Goal: Use online tool/utility: Use online tool/utility

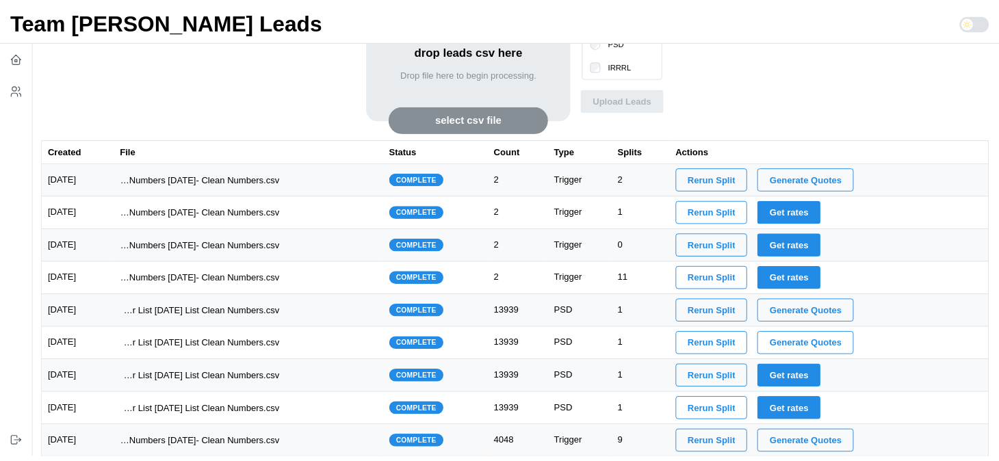
scroll to position [118, 0]
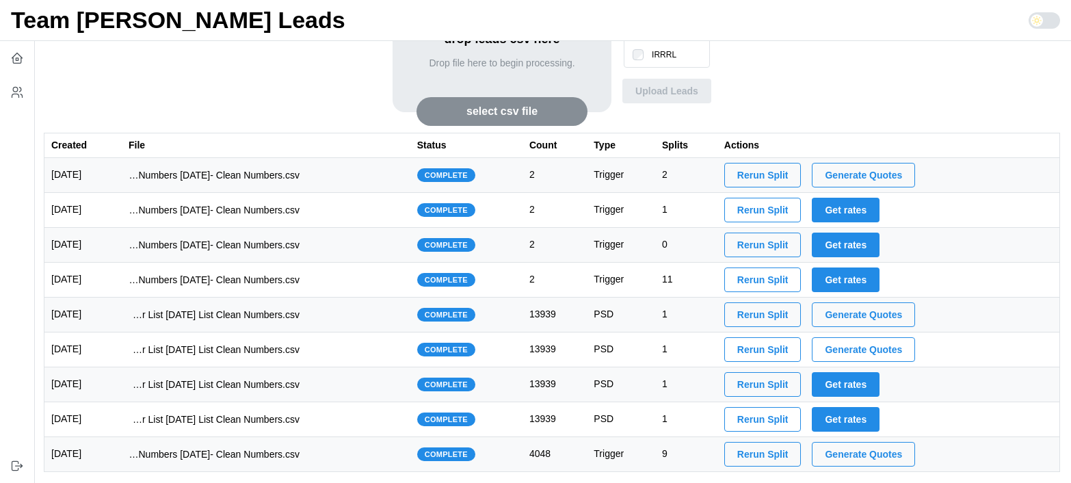
click at [891, 458] on span "Generate Quotes" at bounding box center [863, 454] width 77 height 23
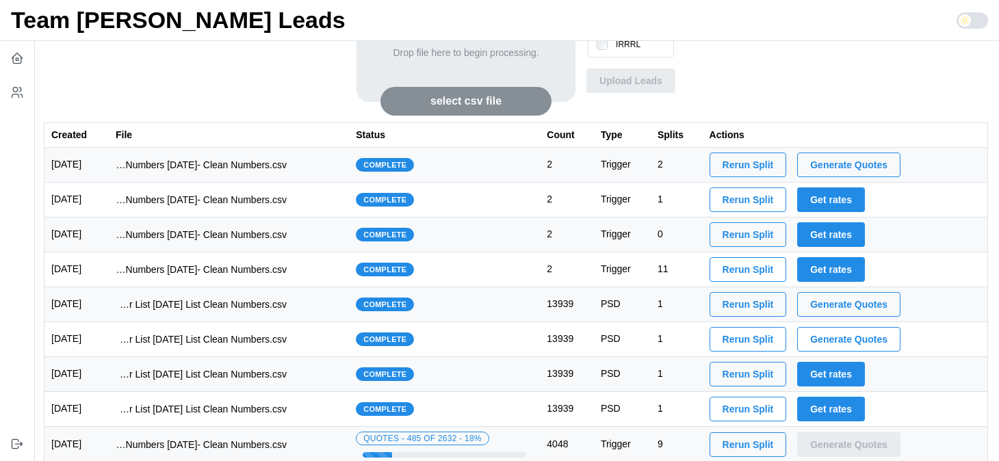
scroll to position [141, 0]
